Goal: Information Seeking & Learning: Learn about a topic

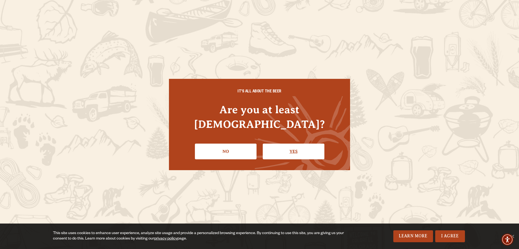
click at [294, 144] on link "Yes" at bounding box center [294, 151] width 62 height 16
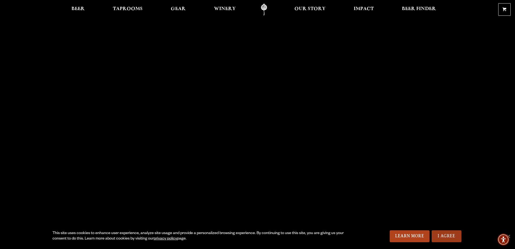
click at [448, 233] on link "I Agree" at bounding box center [446, 236] width 30 height 12
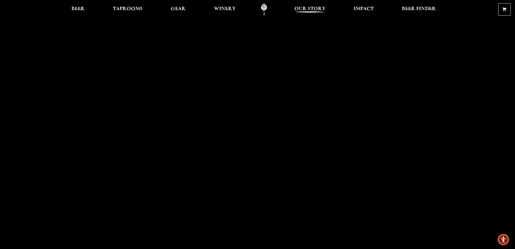
click at [314, 11] on span "Our Story" at bounding box center [309, 9] width 31 height 4
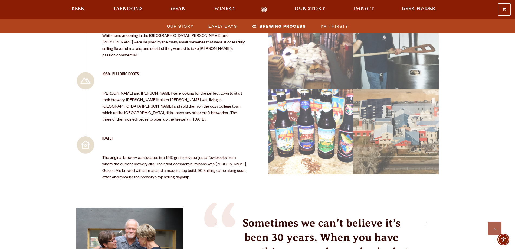
scroll to position [584, 0]
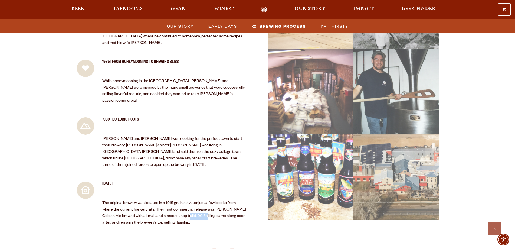
drag, startPoint x: 179, startPoint y: 174, endPoint x: 195, endPoint y: 175, distance: 16.5
click at [195, 200] on p "The original brewery was located in a 1915 grain elevator just a few blocks fro…" at bounding box center [174, 213] width 144 height 26
copy p "90 Shilling"
